Goal: Check status: Check status

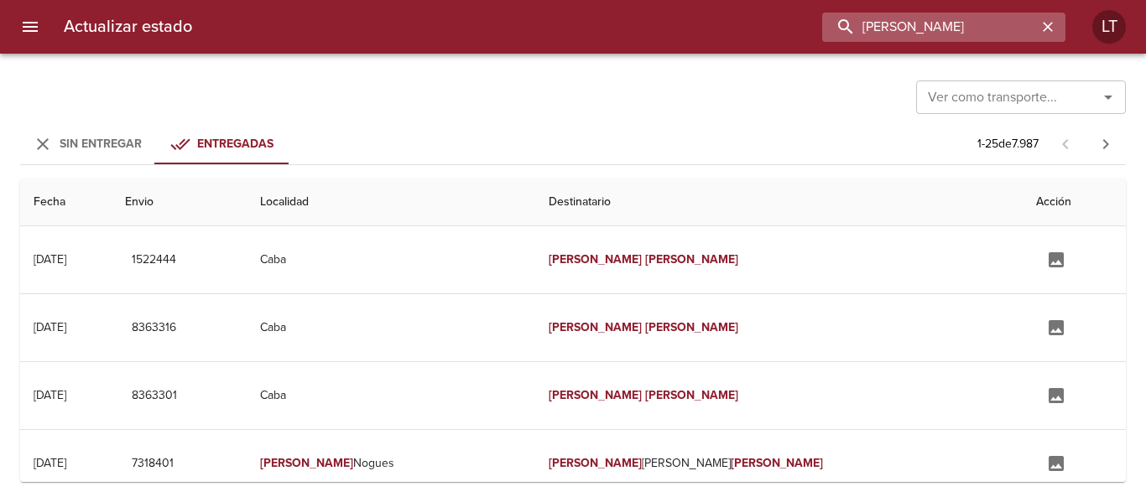
click at [981, 29] on input "[PERSON_NAME]" at bounding box center [929, 27] width 215 height 29
paste input "9529878"
type input "9529878"
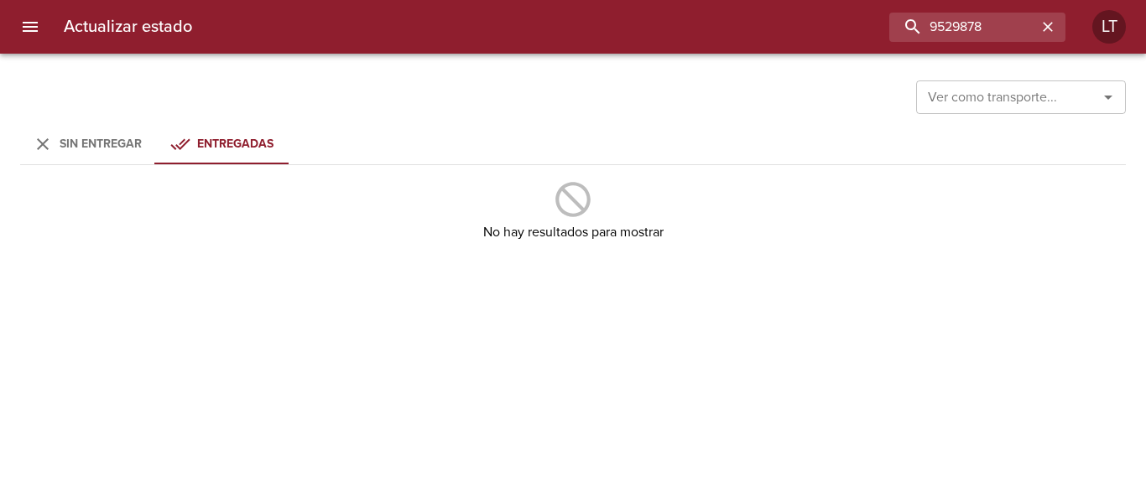
click at [63, 156] on button "Sin Entregar" at bounding box center [87, 144] width 134 height 40
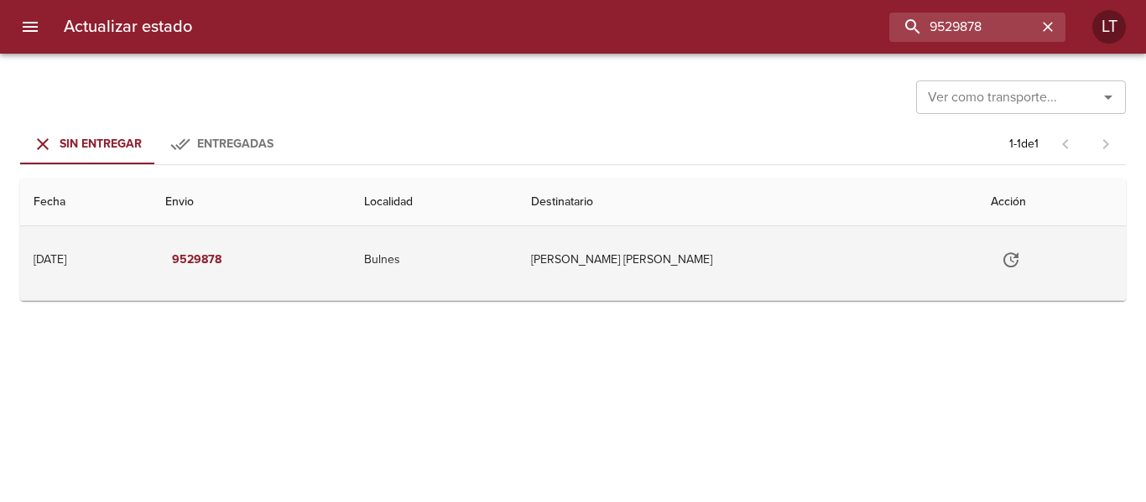
click at [685, 253] on td "[PERSON_NAME] [PERSON_NAME]" at bounding box center [747, 259] width 460 height 67
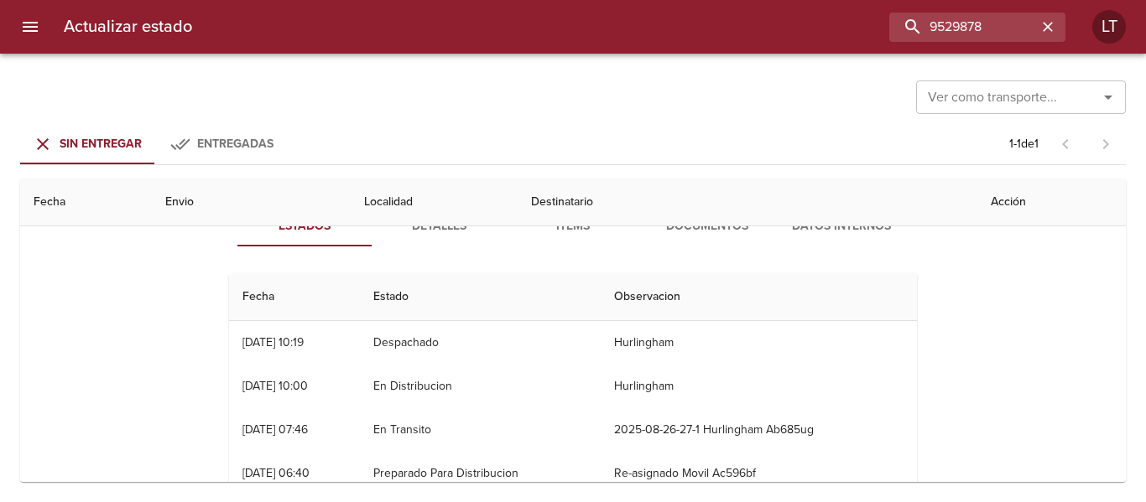
scroll to position [84, 0]
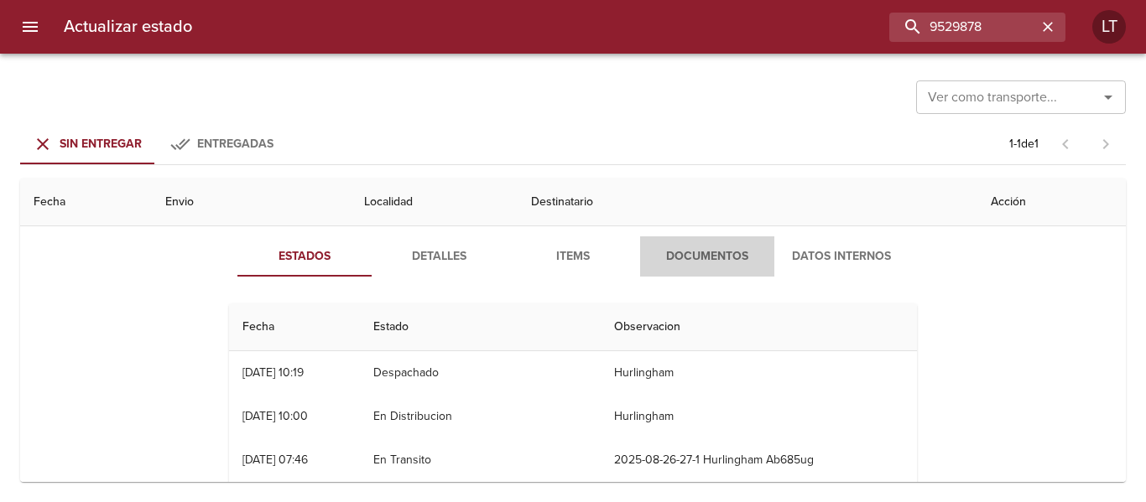
click at [685, 267] on span "Documentos" at bounding box center [707, 257] width 114 height 21
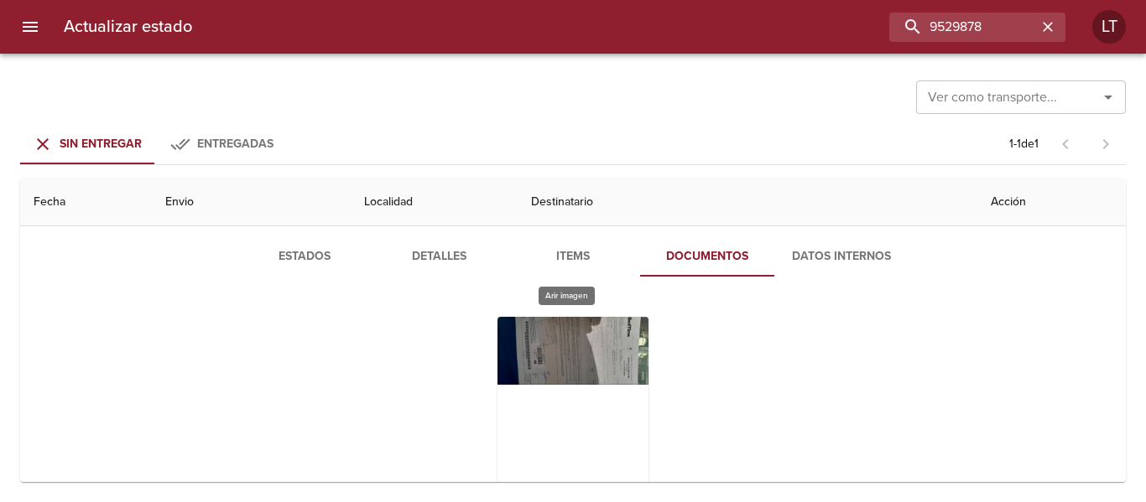
click at [548, 380] on div "Tabla de envíos del cliente" at bounding box center [572, 422] width 151 height 210
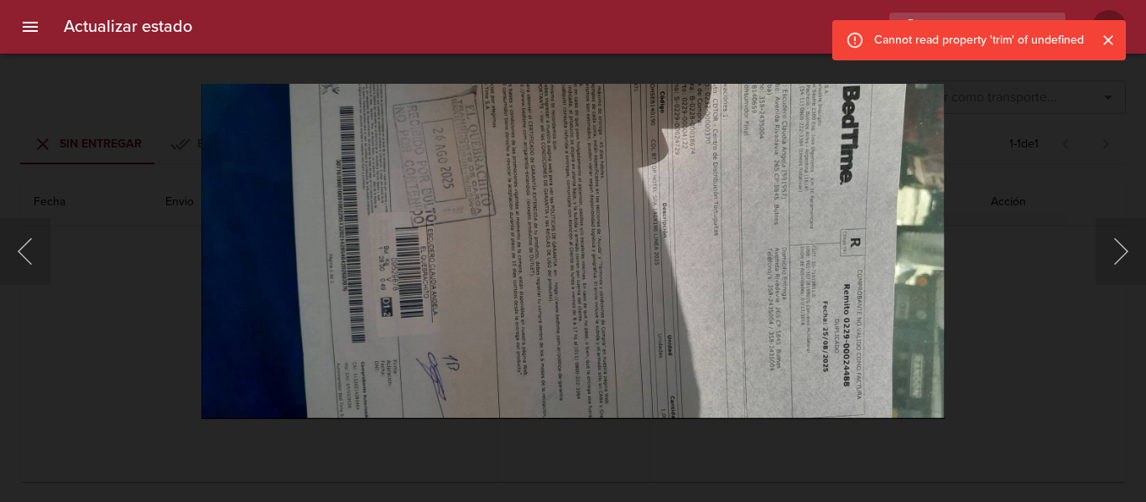
click at [608, 339] on img "Lightbox" at bounding box center [572, 251] width 743 height 335
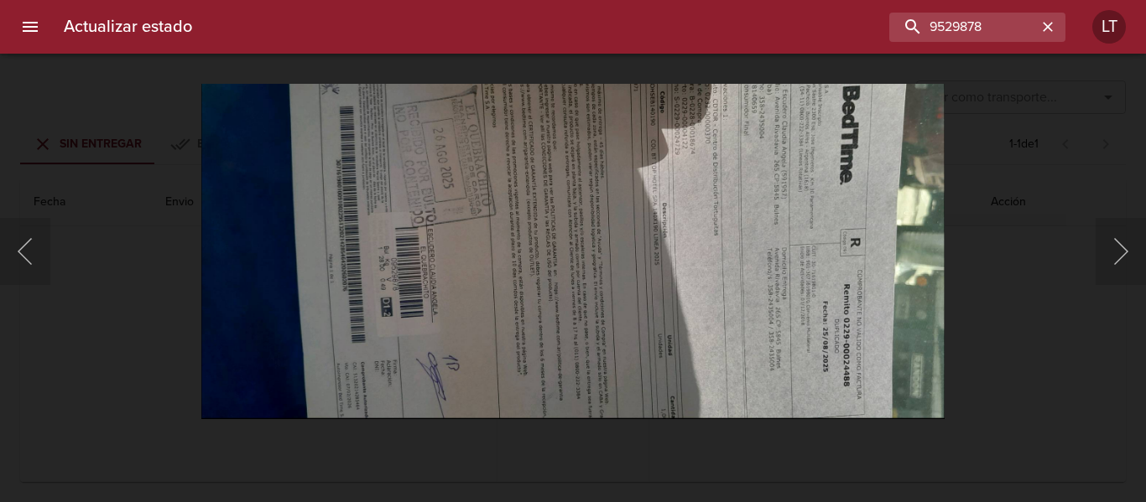
click at [990, 373] on div "Lightbox" at bounding box center [573, 251] width 1146 height 502
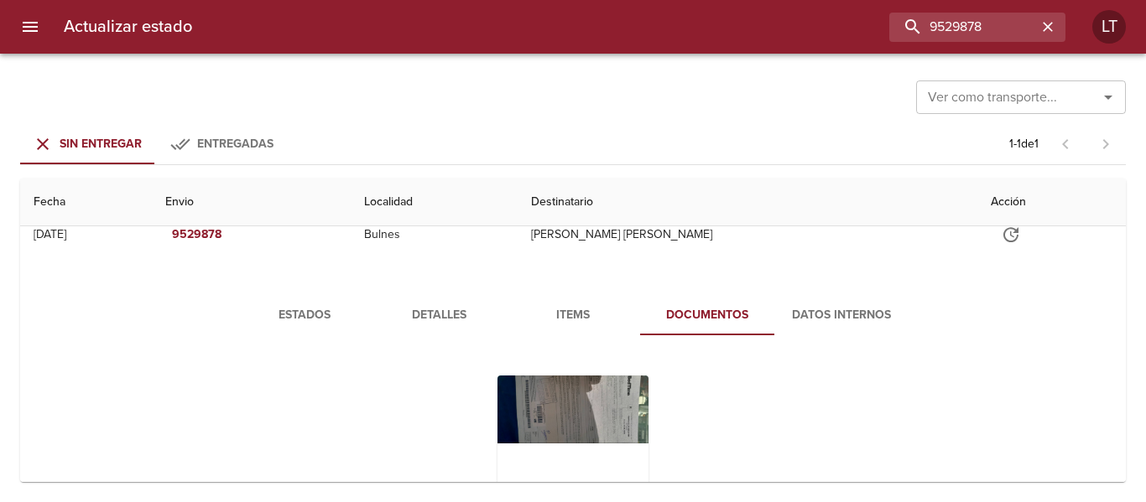
scroll to position [0, 0]
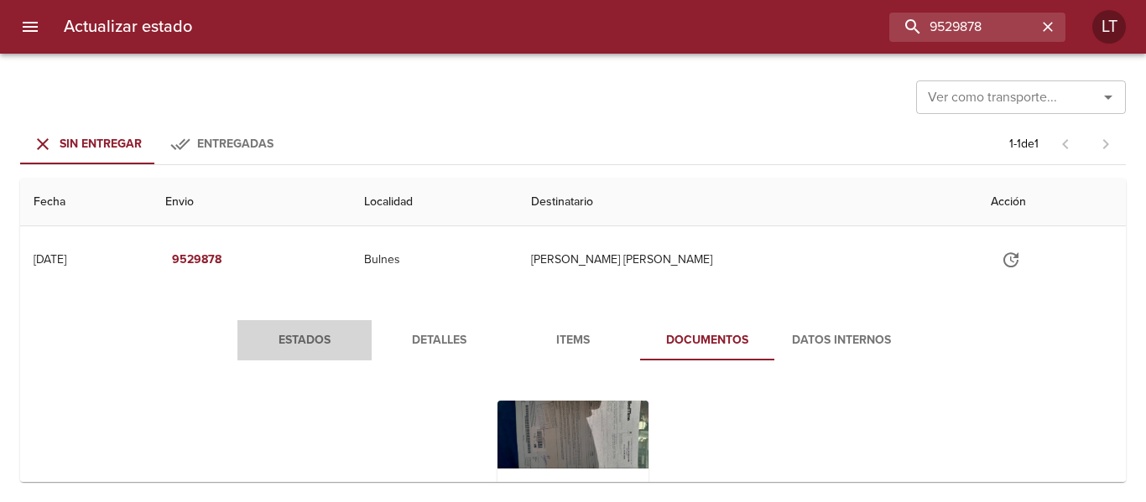
click at [323, 343] on span "Estados" at bounding box center [304, 340] width 114 height 21
